Goal: Transaction & Acquisition: Obtain resource

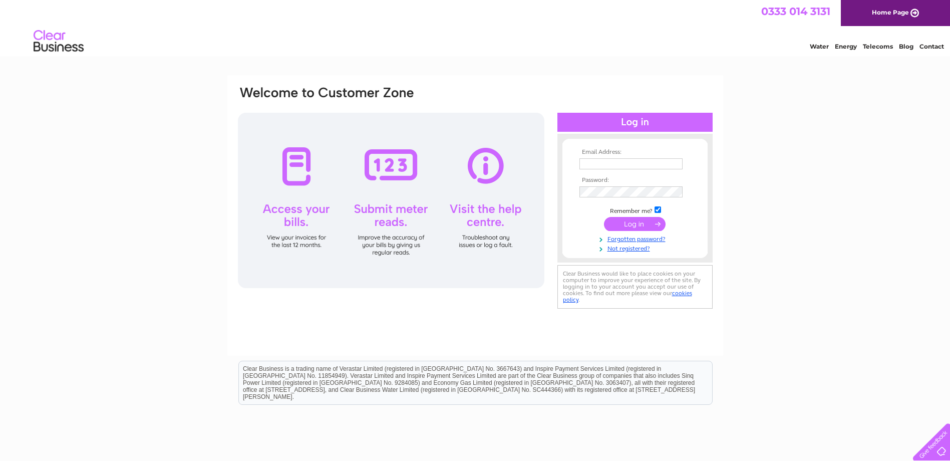
type input "helen.mitchell@alliedsurveyorsscotland.com"
click at [630, 221] on input "submit" at bounding box center [635, 224] width 62 height 14
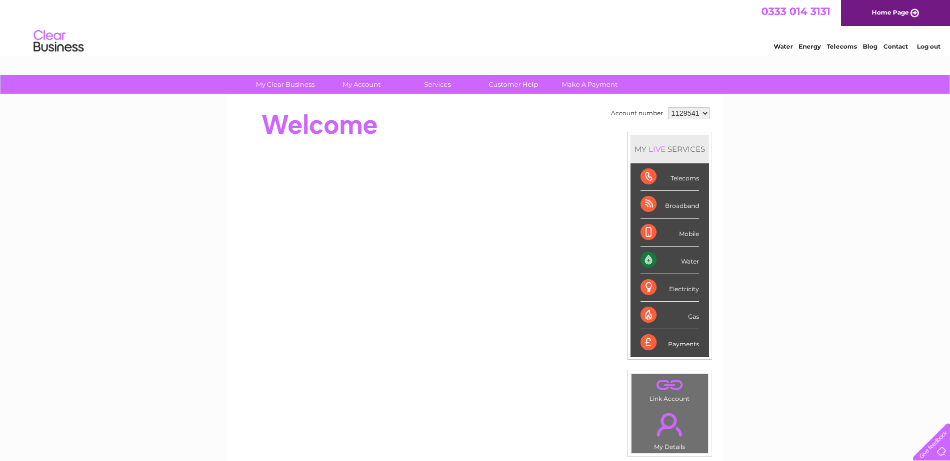
click at [668, 261] on div "Water" at bounding box center [669, 260] width 59 height 28
click at [651, 261] on div "Water" at bounding box center [669, 260] width 59 height 28
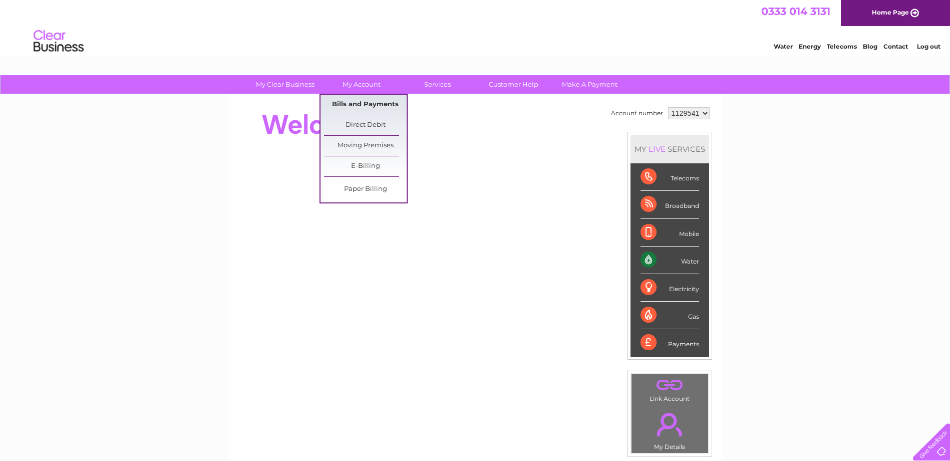
click at [372, 101] on link "Bills and Payments" at bounding box center [365, 105] width 83 height 20
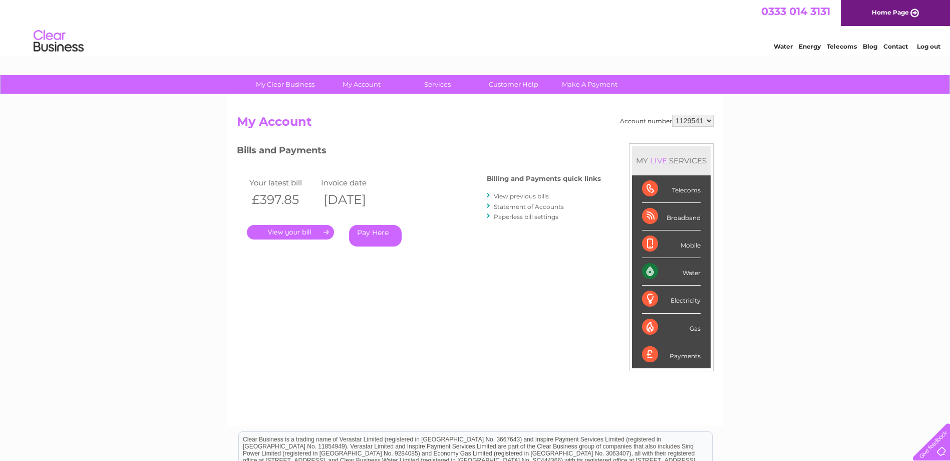
click at [302, 232] on link "." at bounding box center [290, 232] width 87 height 15
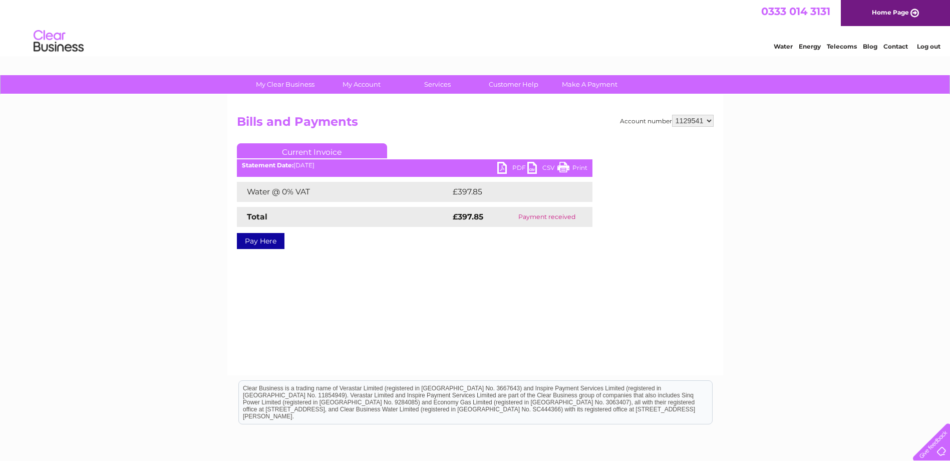
click at [502, 168] on link "PDF" at bounding box center [512, 169] width 30 height 15
click at [928, 45] on link "Log out" at bounding box center [929, 47] width 24 height 8
